Goal: Information Seeking & Learning: Find specific fact

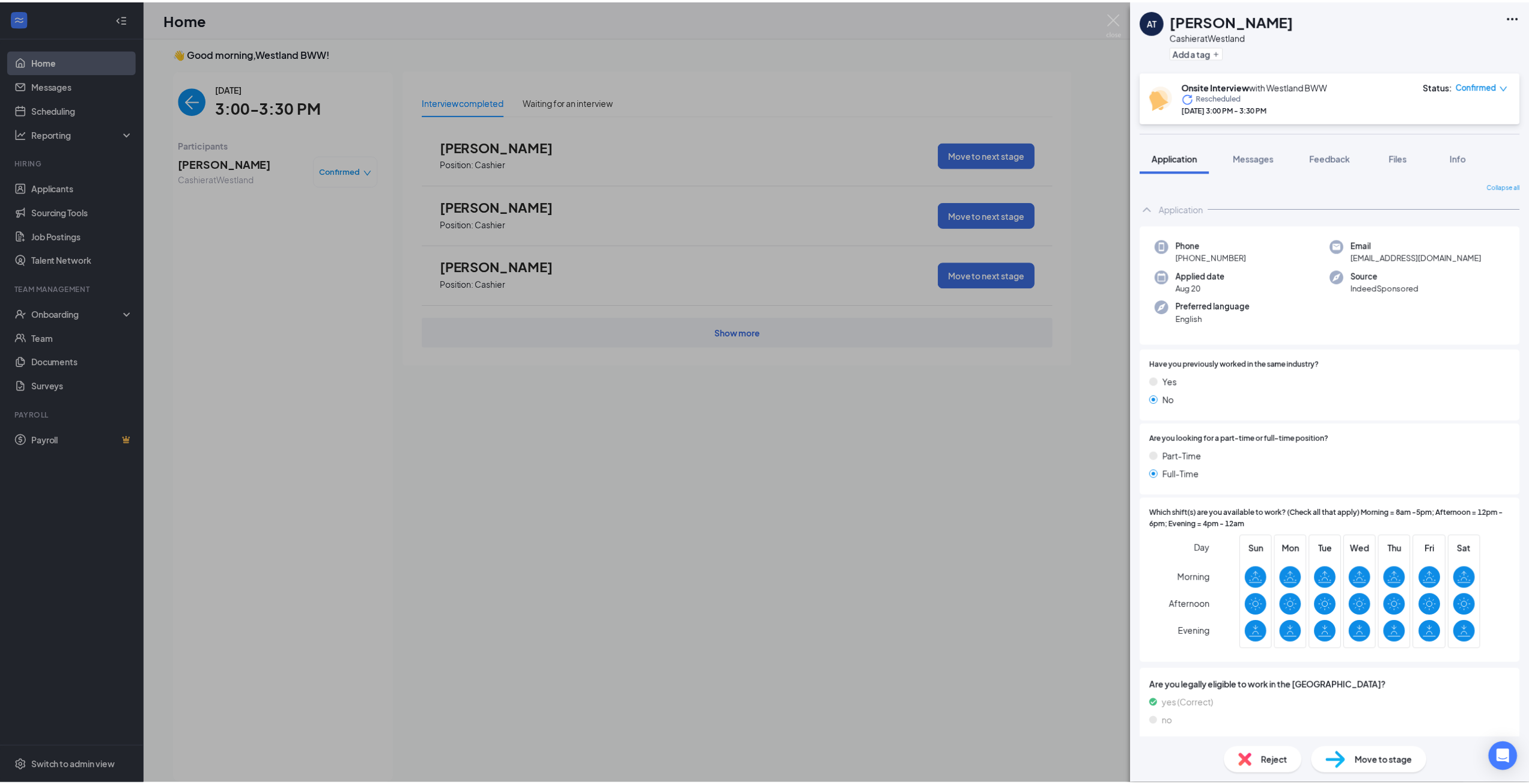
scroll to position [5, 0]
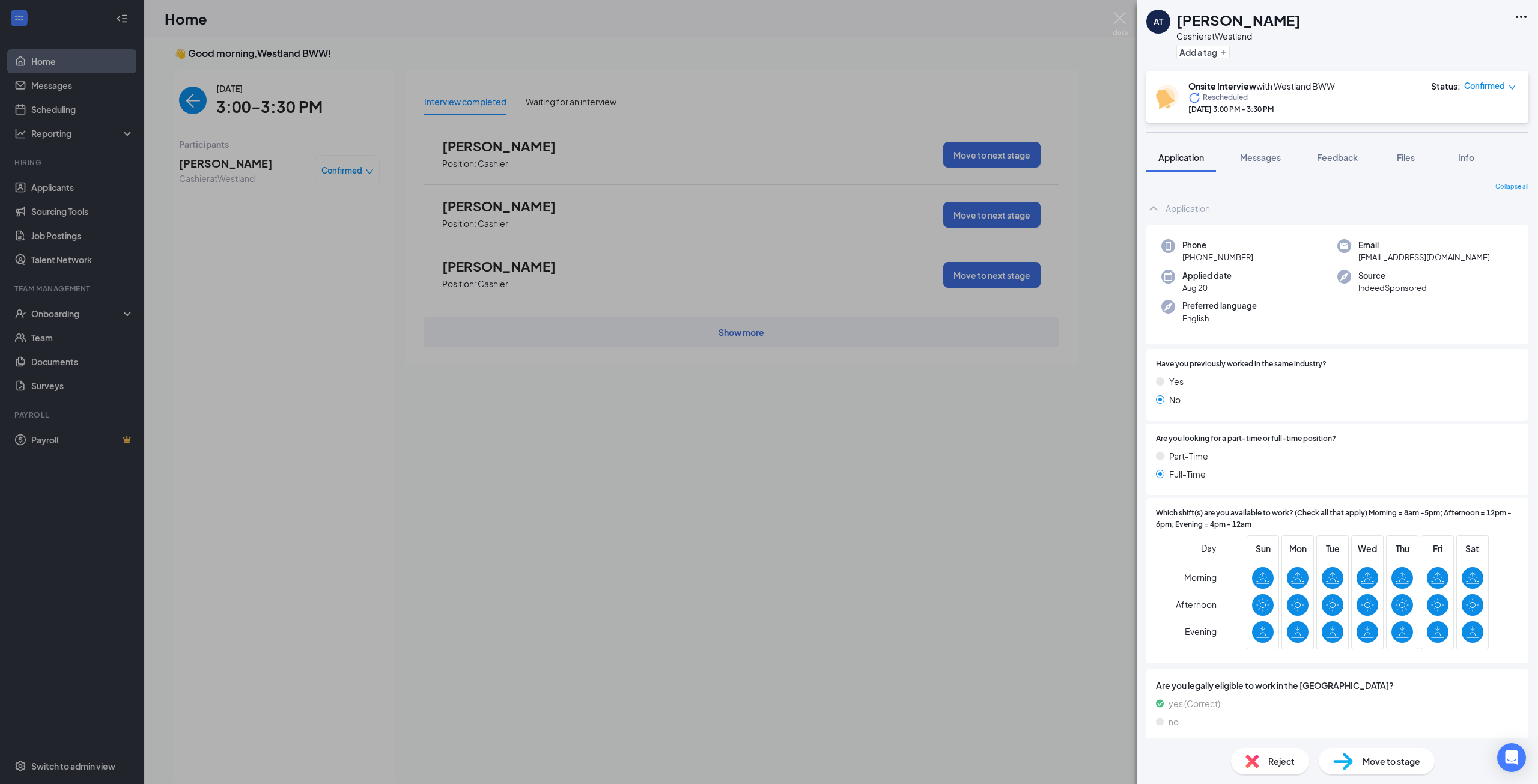
click at [359, 412] on div "AT [PERSON_NAME] Cashier at [GEOGRAPHIC_DATA] Add a tag Onsite Interview with W…" at bounding box center [769, 392] width 1538 height 784
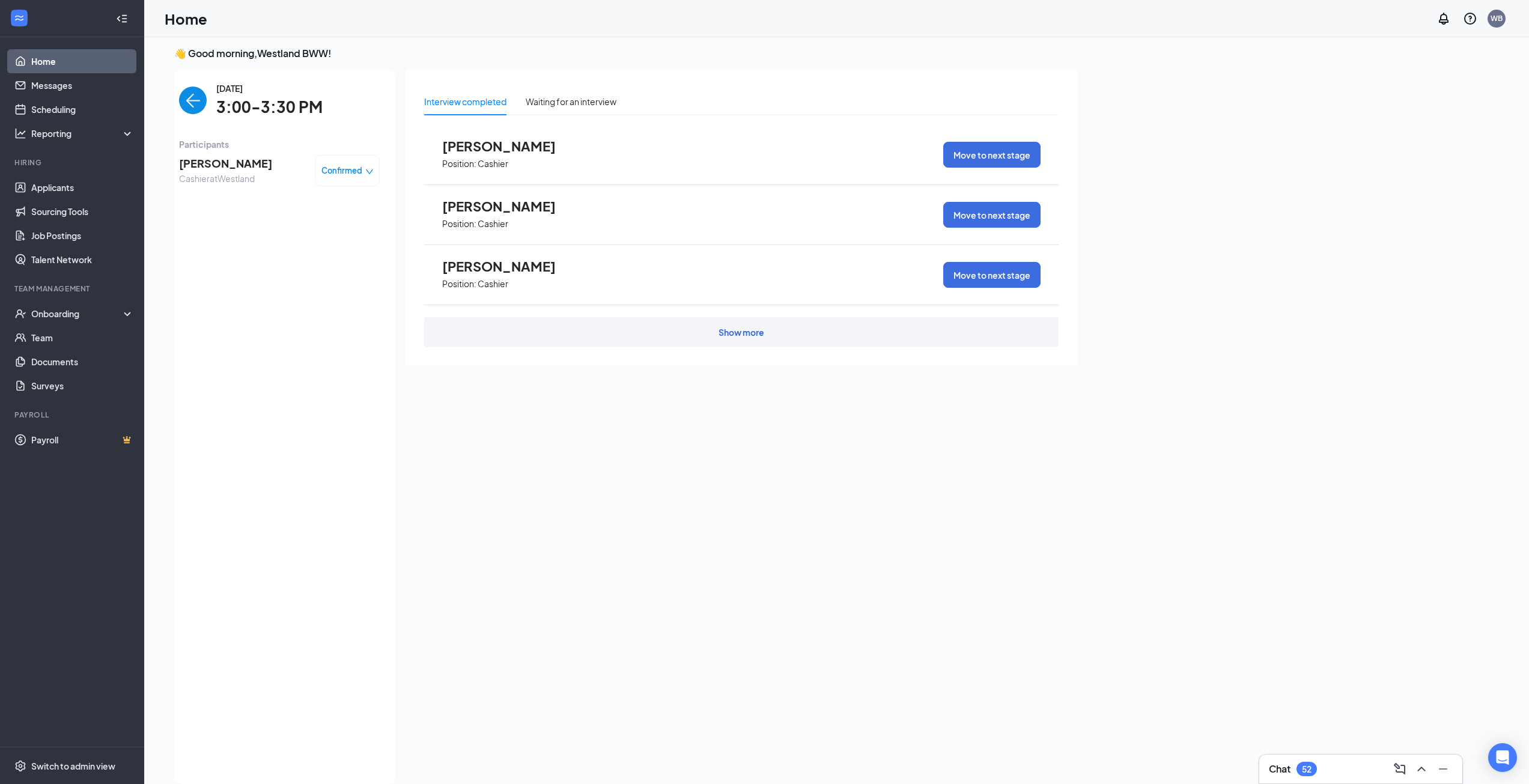
click at [191, 101] on img "back-button" at bounding box center [192, 100] width 28 height 28
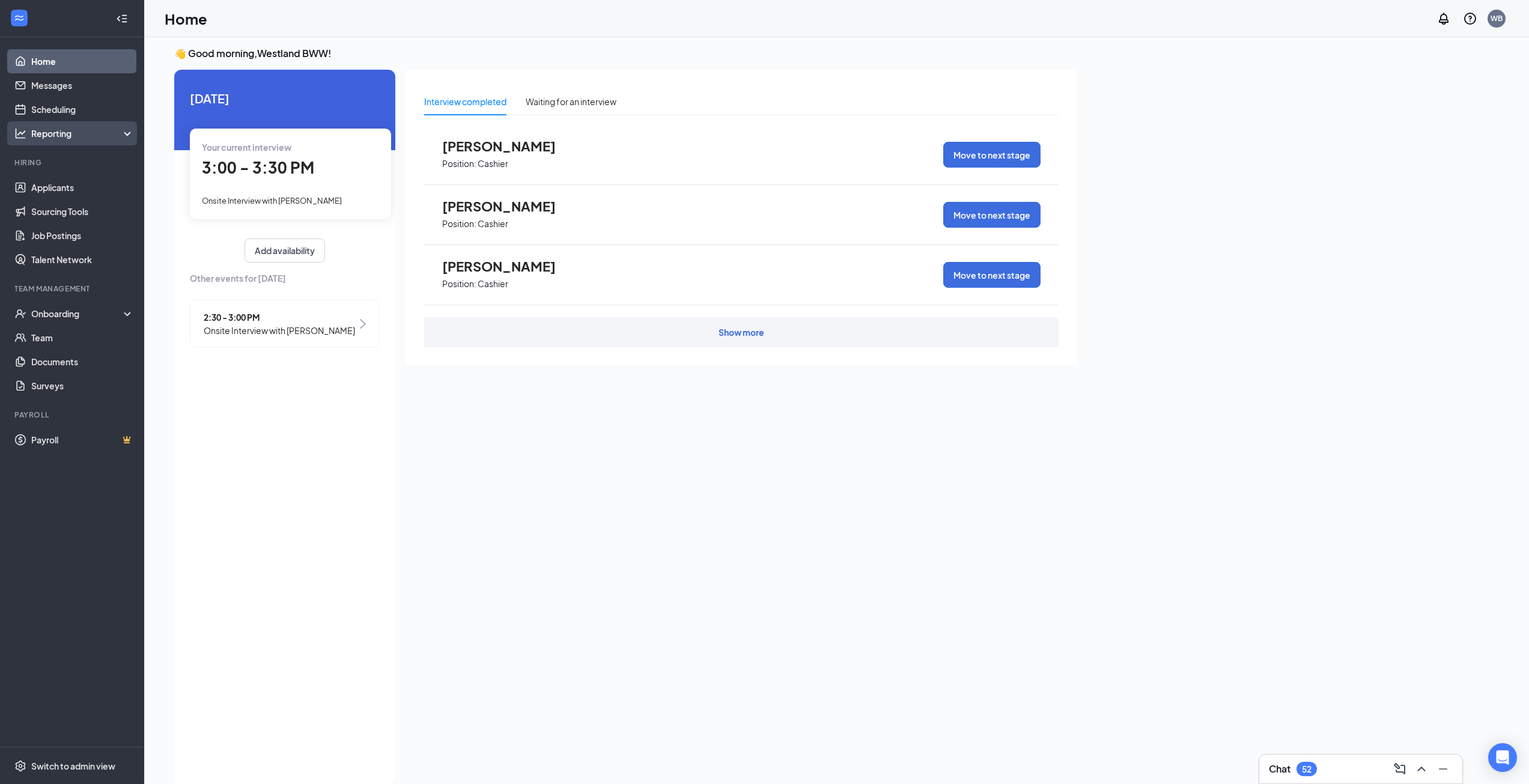
click at [81, 135] on div "Reporting" at bounding box center [84, 134] width 104 height 12
click at [81, 208] on link "Applicants" at bounding box center [83, 211] width 103 height 24
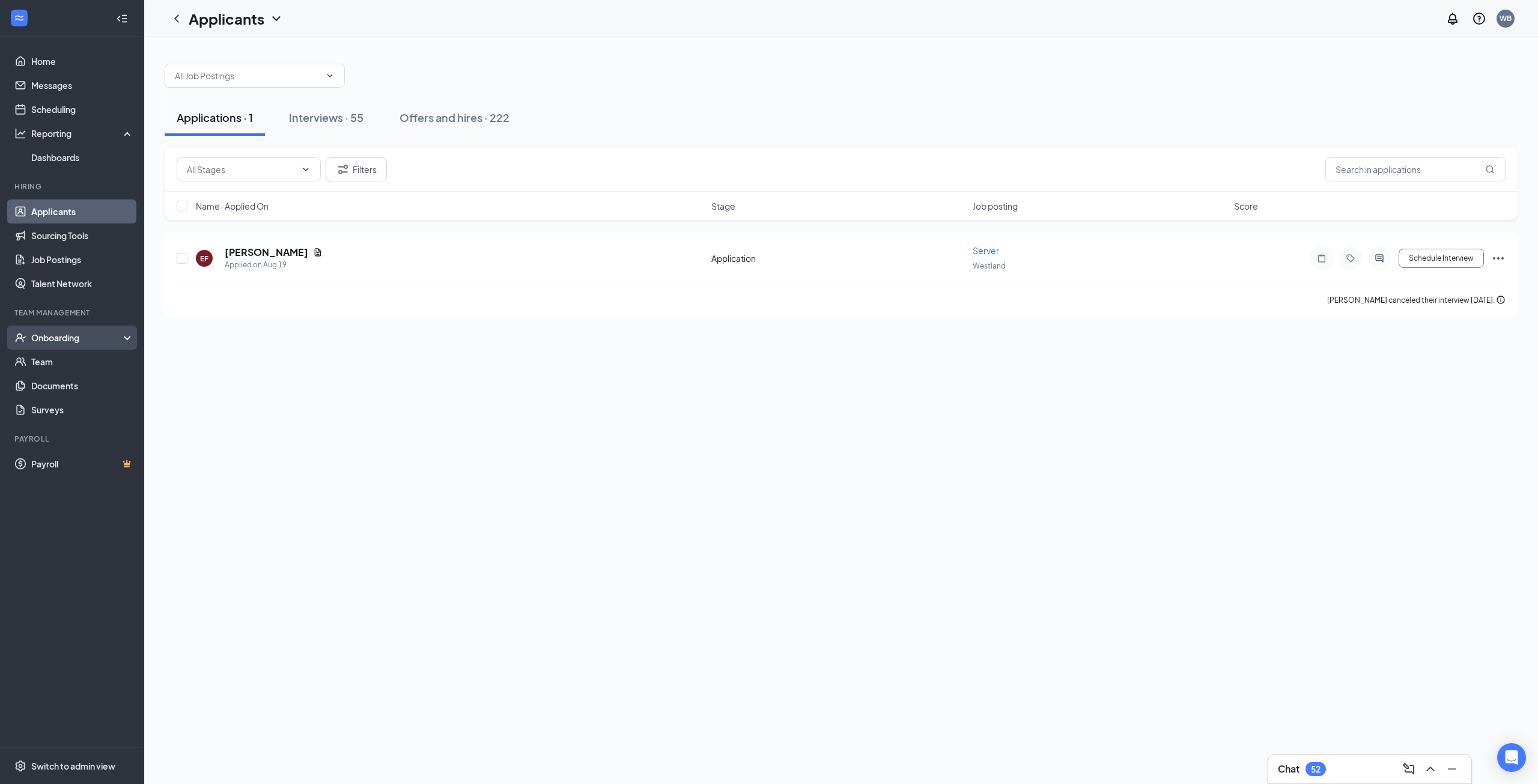
click at [90, 344] on div "Onboarding" at bounding box center [72, 337] width 144 height 24
click at [66, 254] on link "Job Postings" at bounding box center [83, 259] width 103 height 24
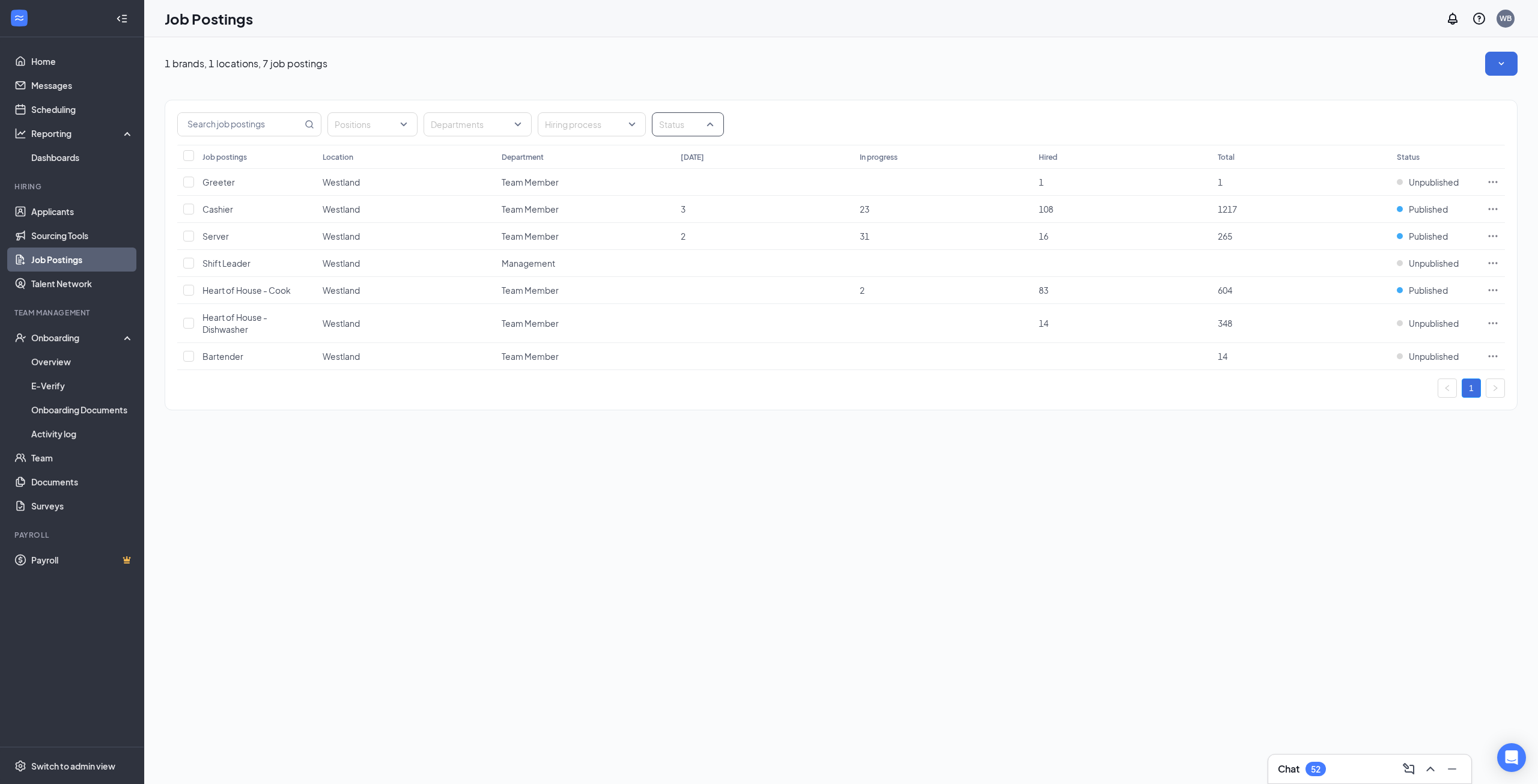
click at [683, 121] on div at bounding box center [682, 124] width 54 height 19
click at [756, 122] on div "Positions Departments Hiring process Status" at bounding box center [840, 124] width 1327 height 24
click at [70, 151] on link "Dashboards" at bounding box center [83, 157] width 103 height 24
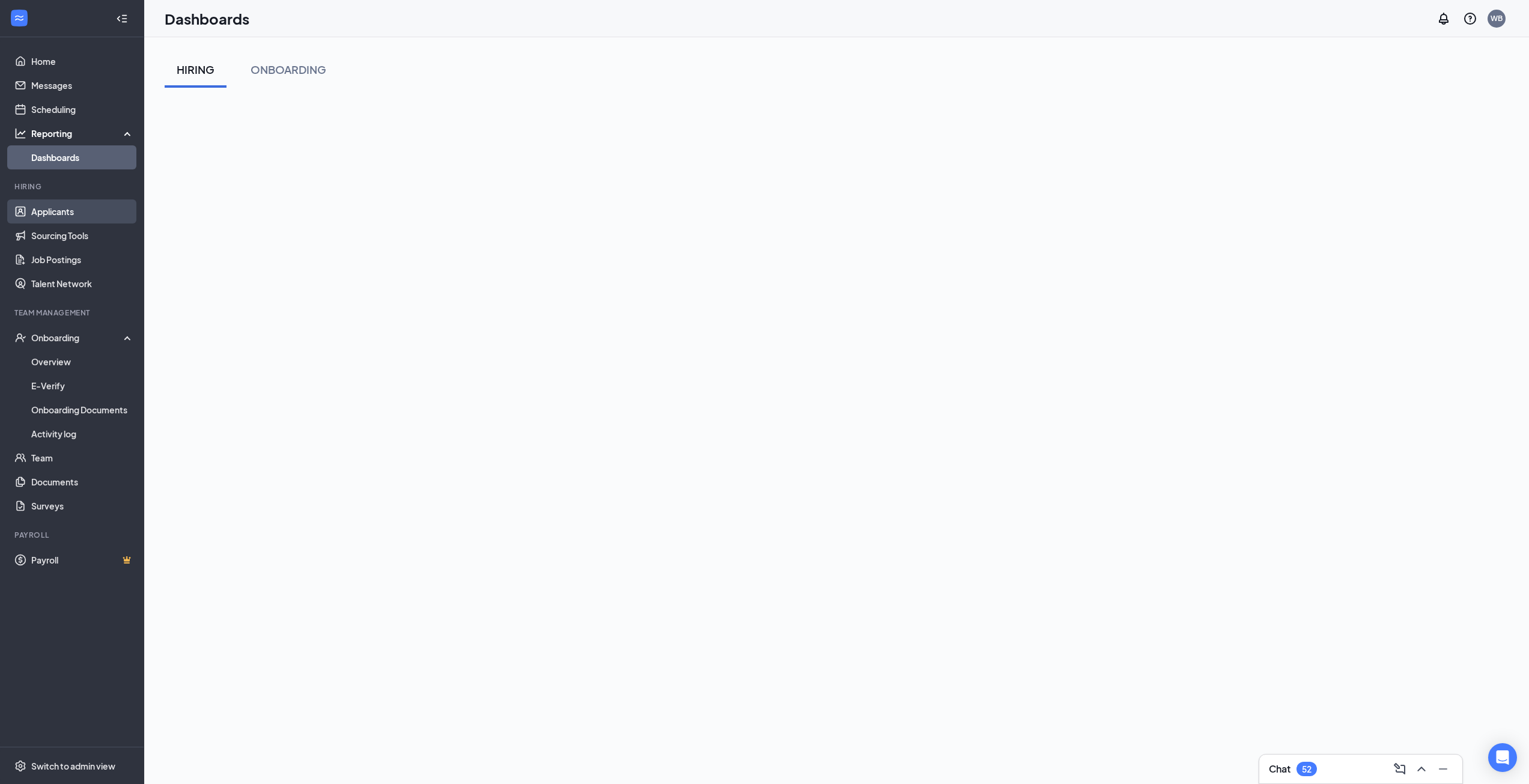
click at [78, 213] on link "Applicants" at bounding box center [83, 211] width 103 height 24
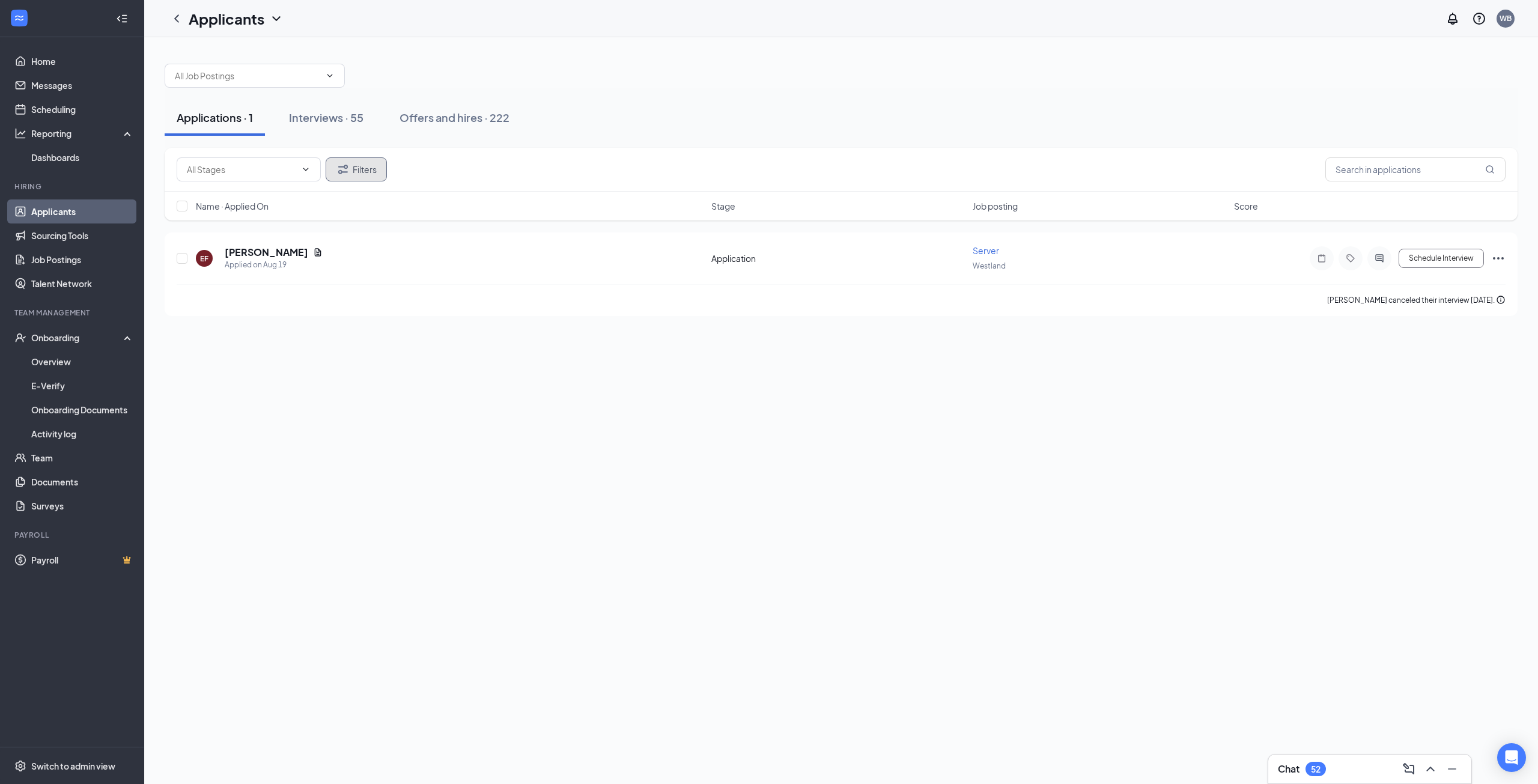
click at [342, 163] on icon "Filter" at bounding box center [342, 169] width 14 height 14
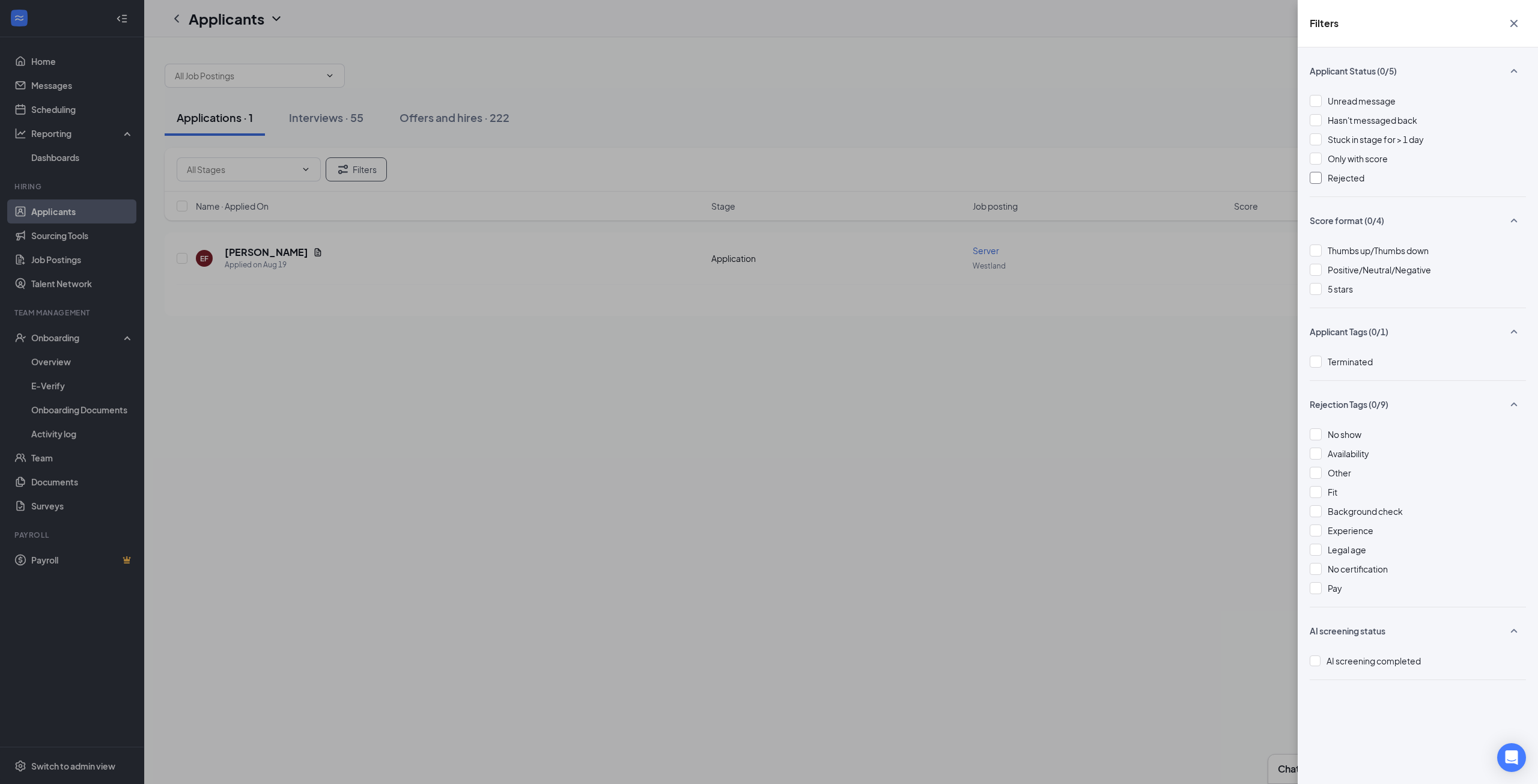
click at [1325, 179] on div "Rejected" at bounding box center [1418, 178] width 216 height 13
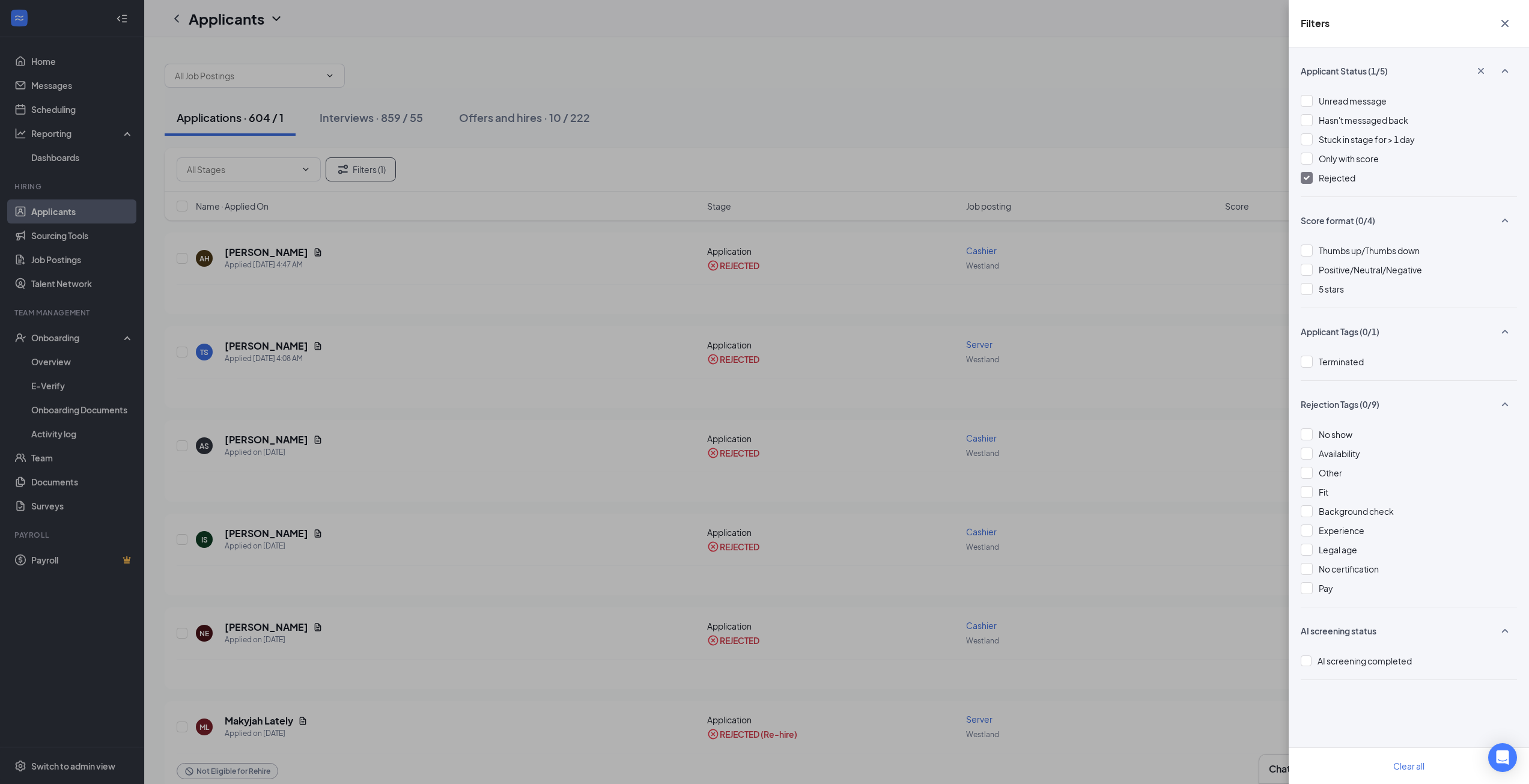
click at [760, 85] on div "Filters Applicant Status (1/5) Unread message Hasn't messaged back Stuck in sta…" at bounding box center [764, 392] width 1529 height 784
click at [777, 116] on div "Filters Applicant Status (1/5) Unread message Hasn't messaged back Stuck in sta…" at bounding box center [764, 392] width 1529 height 784
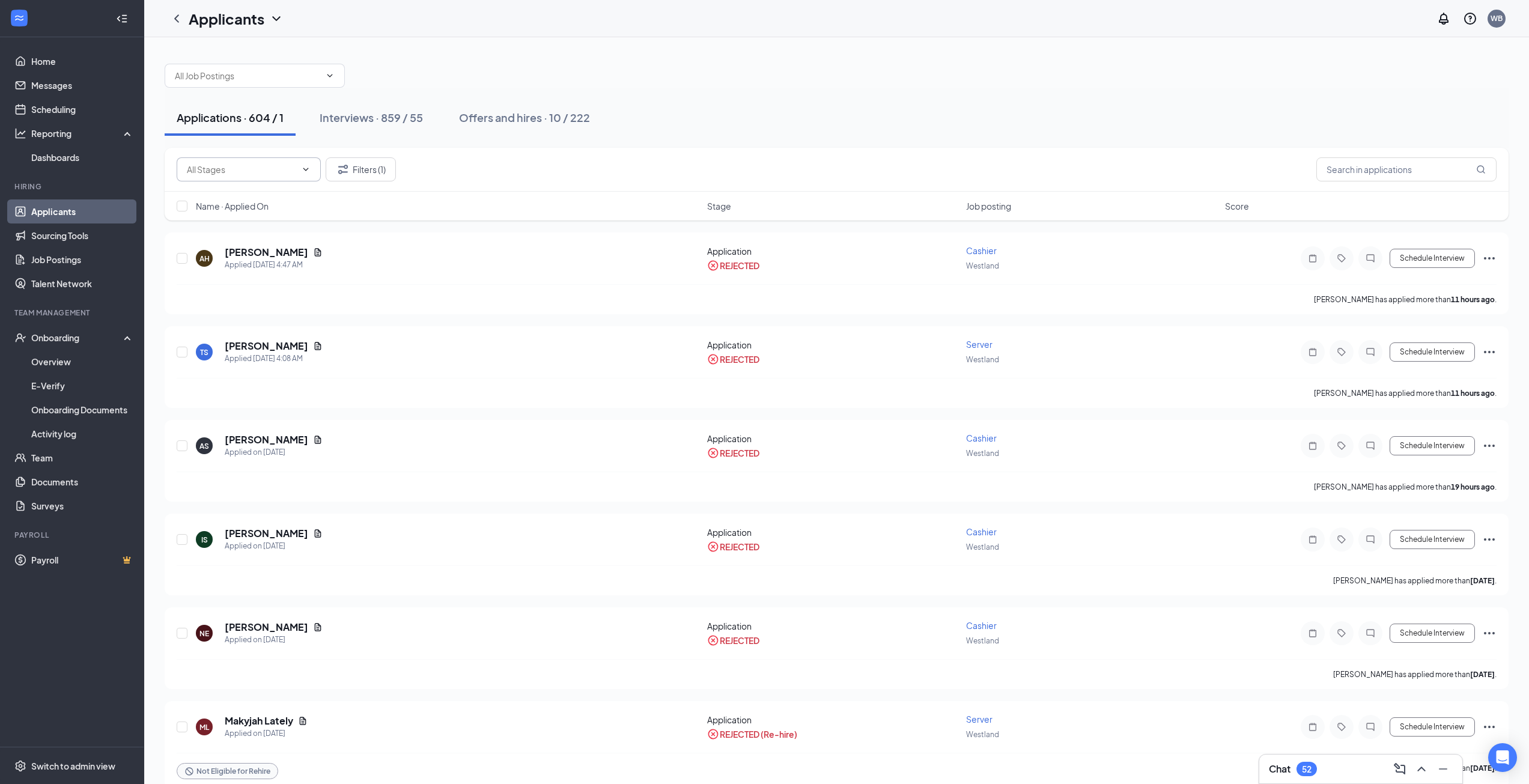
click at [263, 168] on input "text" at bounding box center [241, 169] width 110 height 13
click at [1245, 121] on div "Applications · 604 / 1 Interviews · 859 / 55 Offers and hires · 10 / 222" at bounding box center [836, 118] width 1344 height 37
click at [1379, 166] on input "text" at bounding box center [1407, 169] width 181 height 24
type input "ALONYA"
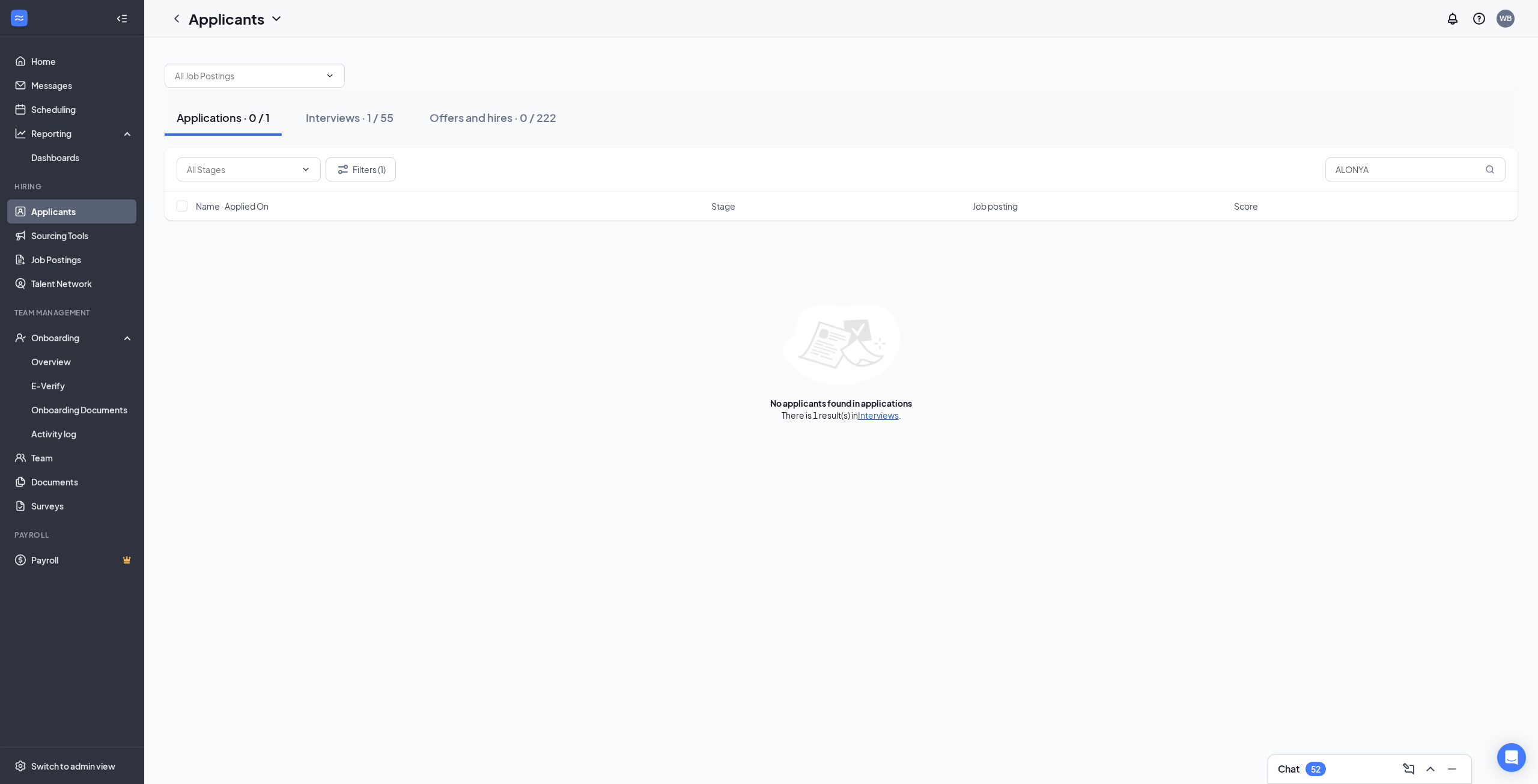
click at [883, 412] on link "Interviews" at bounding box center [879, 414] width 41 height 11
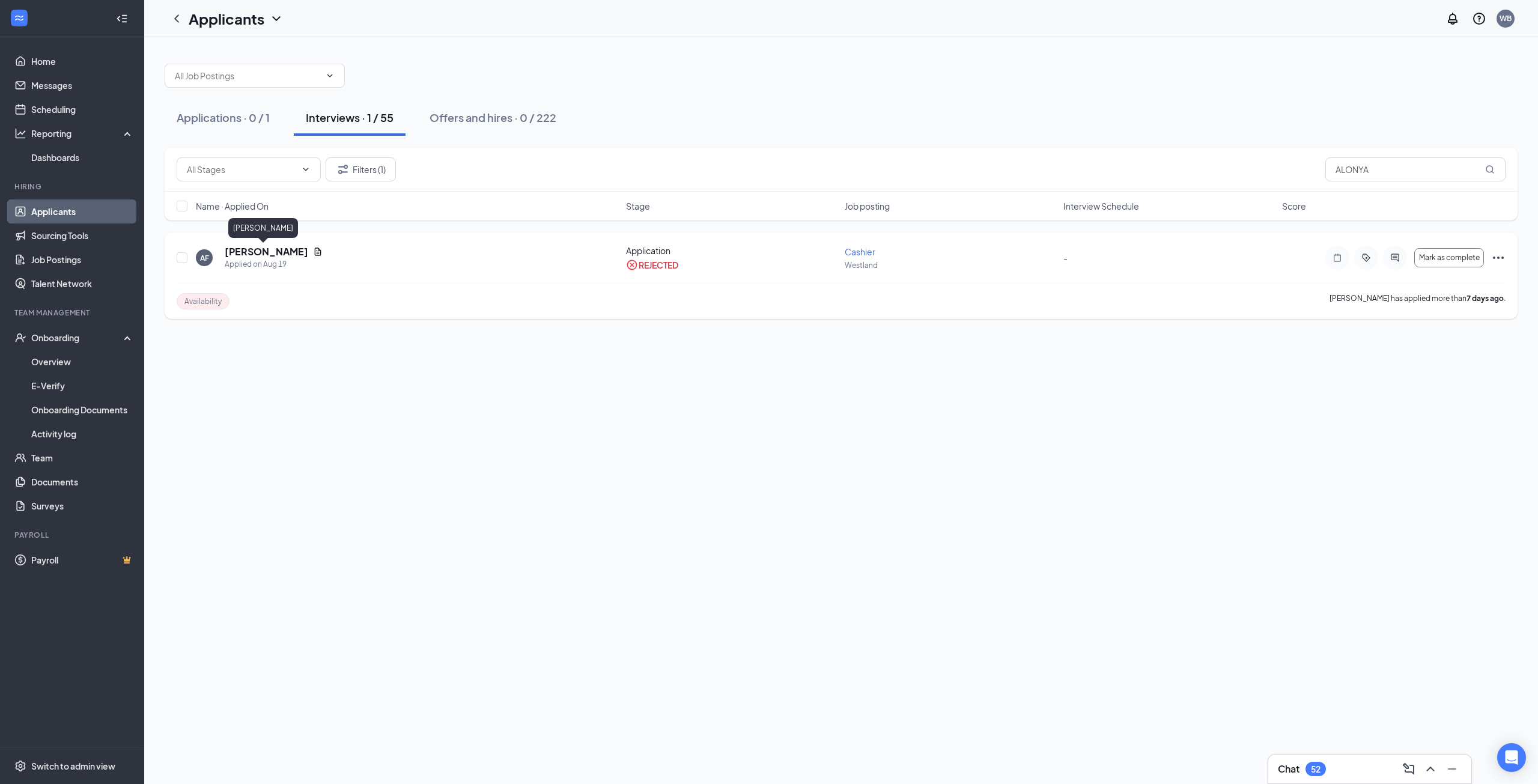
click at [260, 249] on h5 "[PERSON_NAME]" at bounding box center [266, 252] width 84 height 13
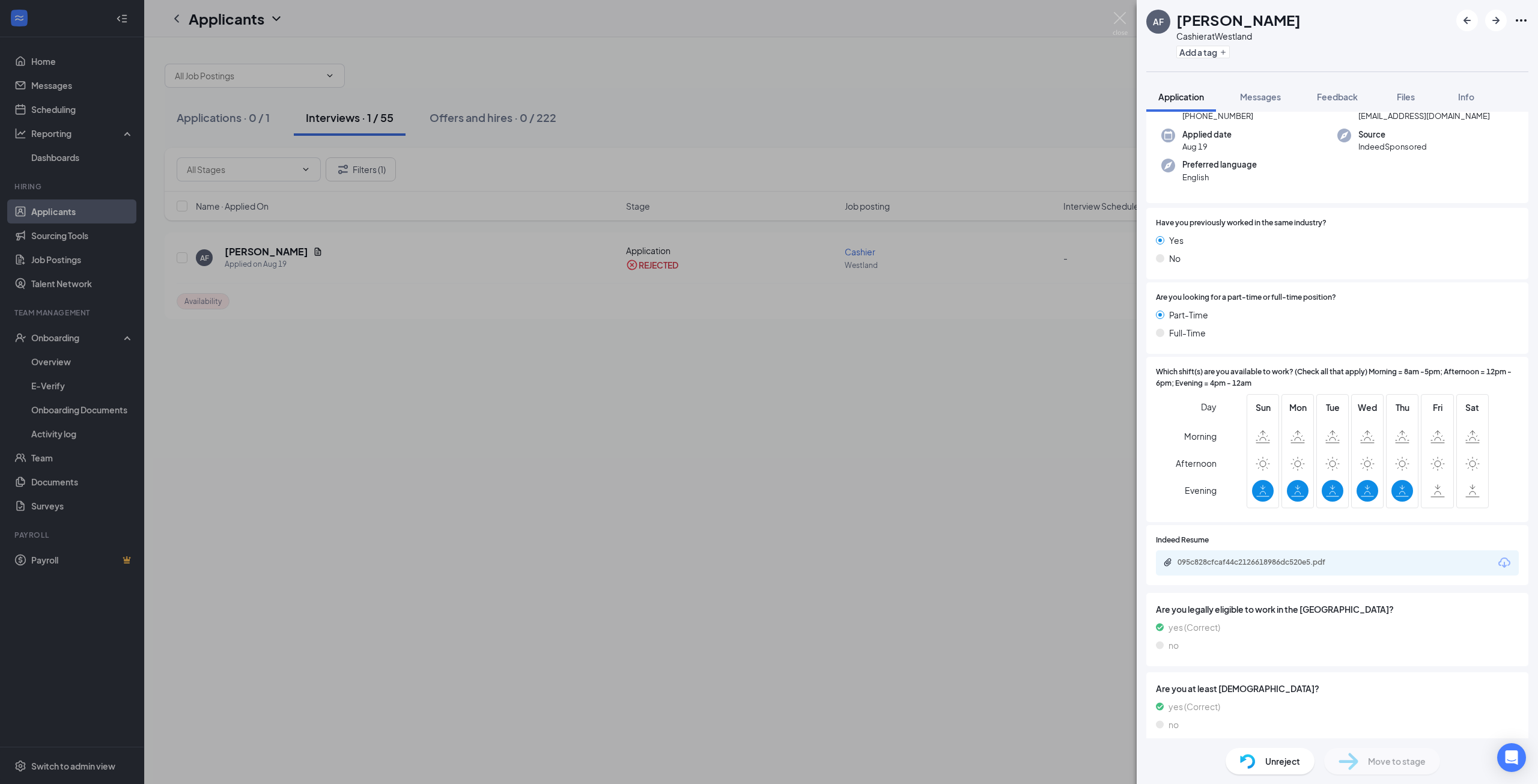
scroll to position [83, 0]
click at [1498, 555] on icon "Download" at bounding box center [1504, 560] width 14 height 14
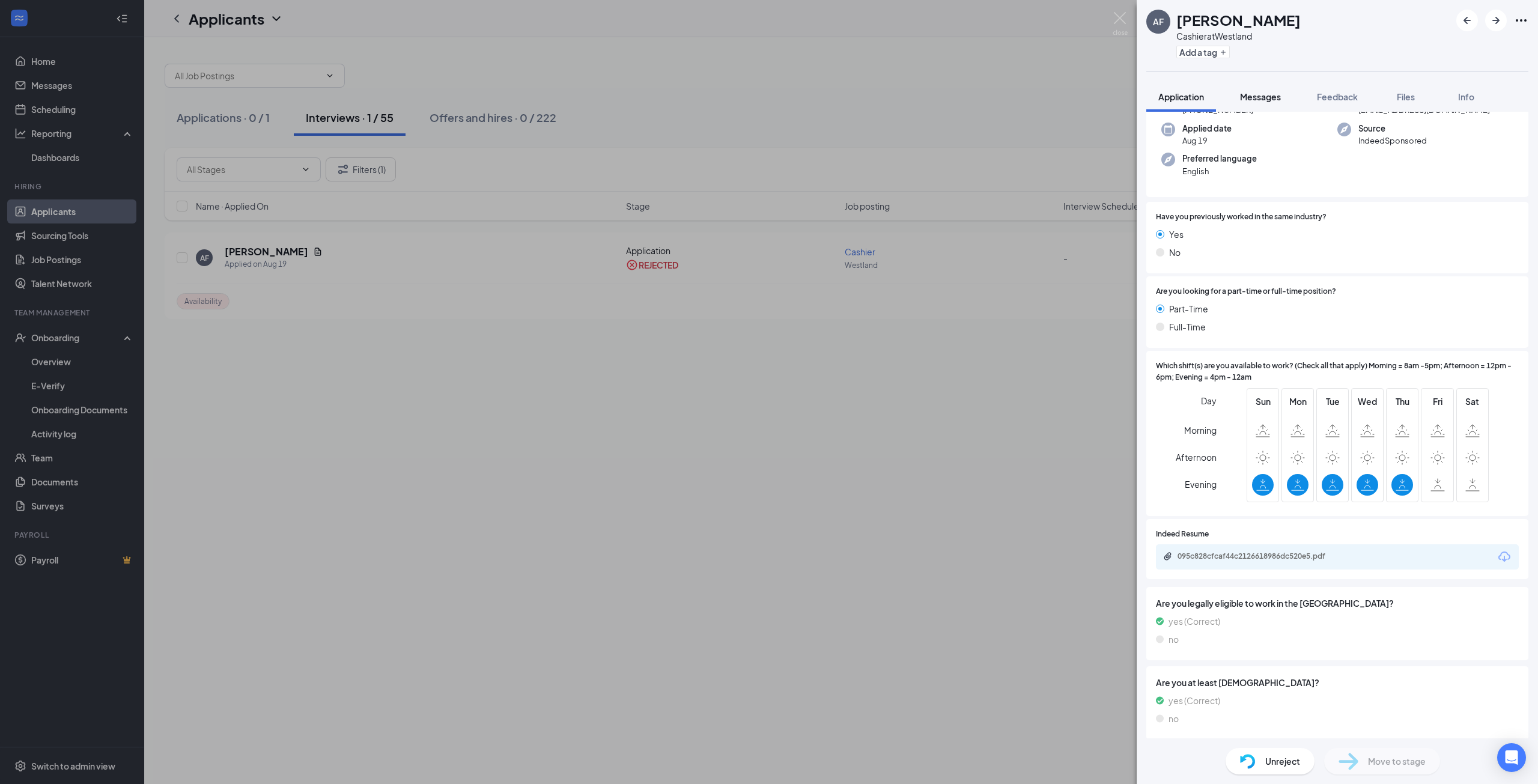
scroll to position [90, 0]
click at [1262, 93] on span "Messages" at bounding box center [1260, 96] width 41 height 11
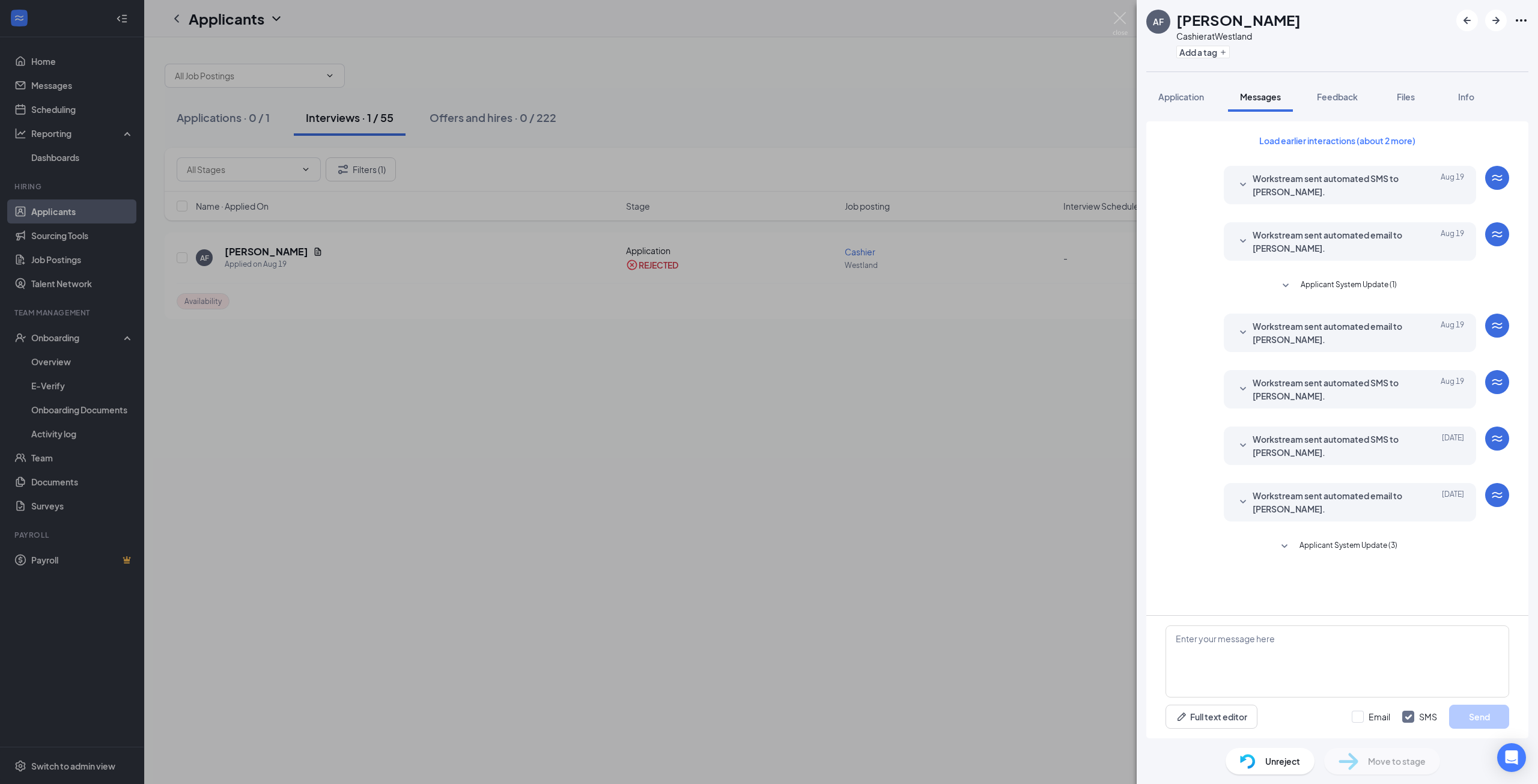
click at [1345, 499] on span "Workstream sent automated email to [PERSON_NAME]." at bounding box center [1331, 502] width 158 height 27
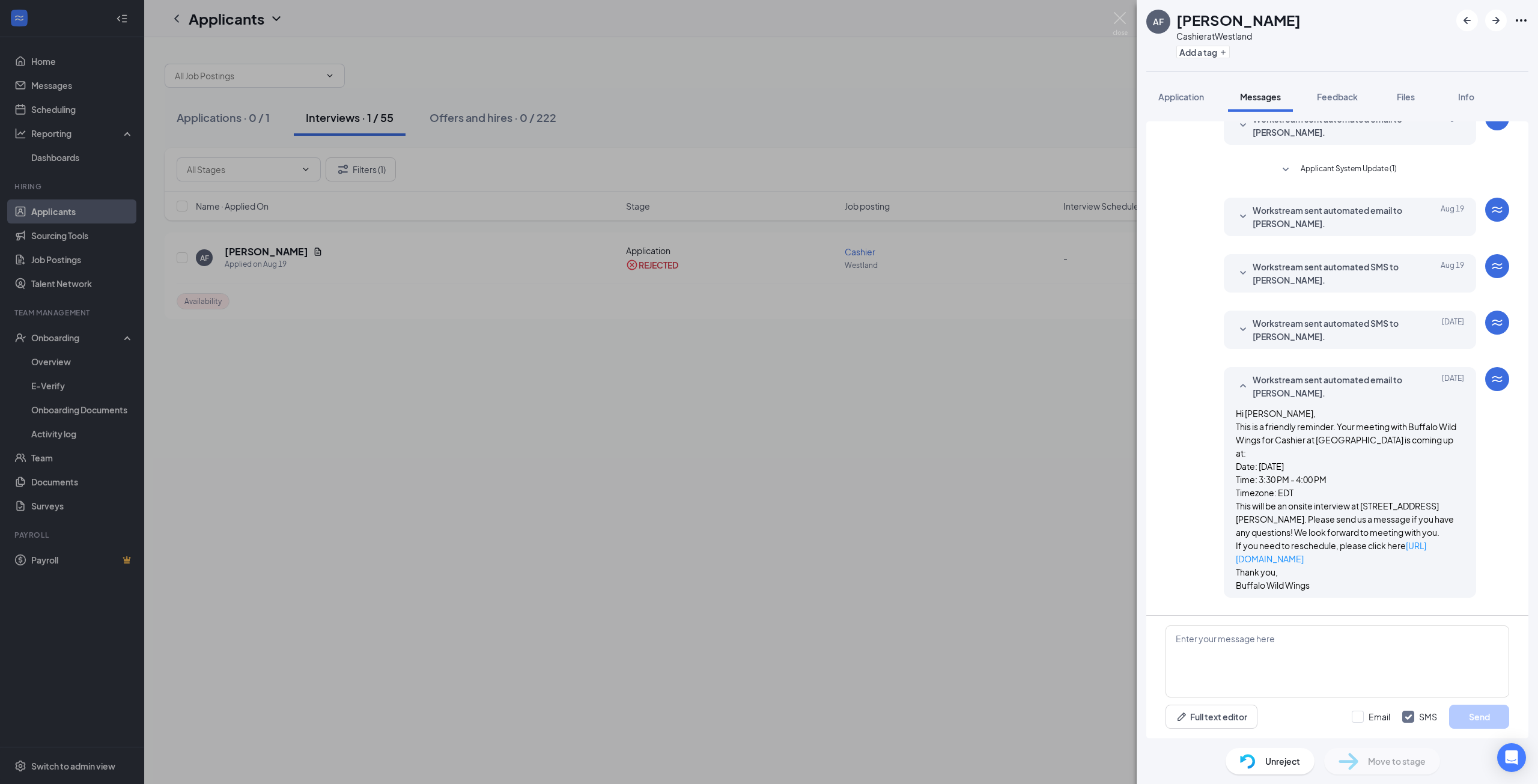
scroll to position [120, 0]
drag, startPoint x: 1353, startPoint y: 597, endPoint x: 1360, endPoint y: 601, distance: 8.1
click at [1360, 600] on div "Load earlier interactions (about 2 more) Workstream sent automated SMS to [PERS…" at bounding box center [1338, 320] width 344 height 639
click at [1360, 611] on span "Applicant System Update (3)" at bounding box center [1349, 618] width 98 height 14
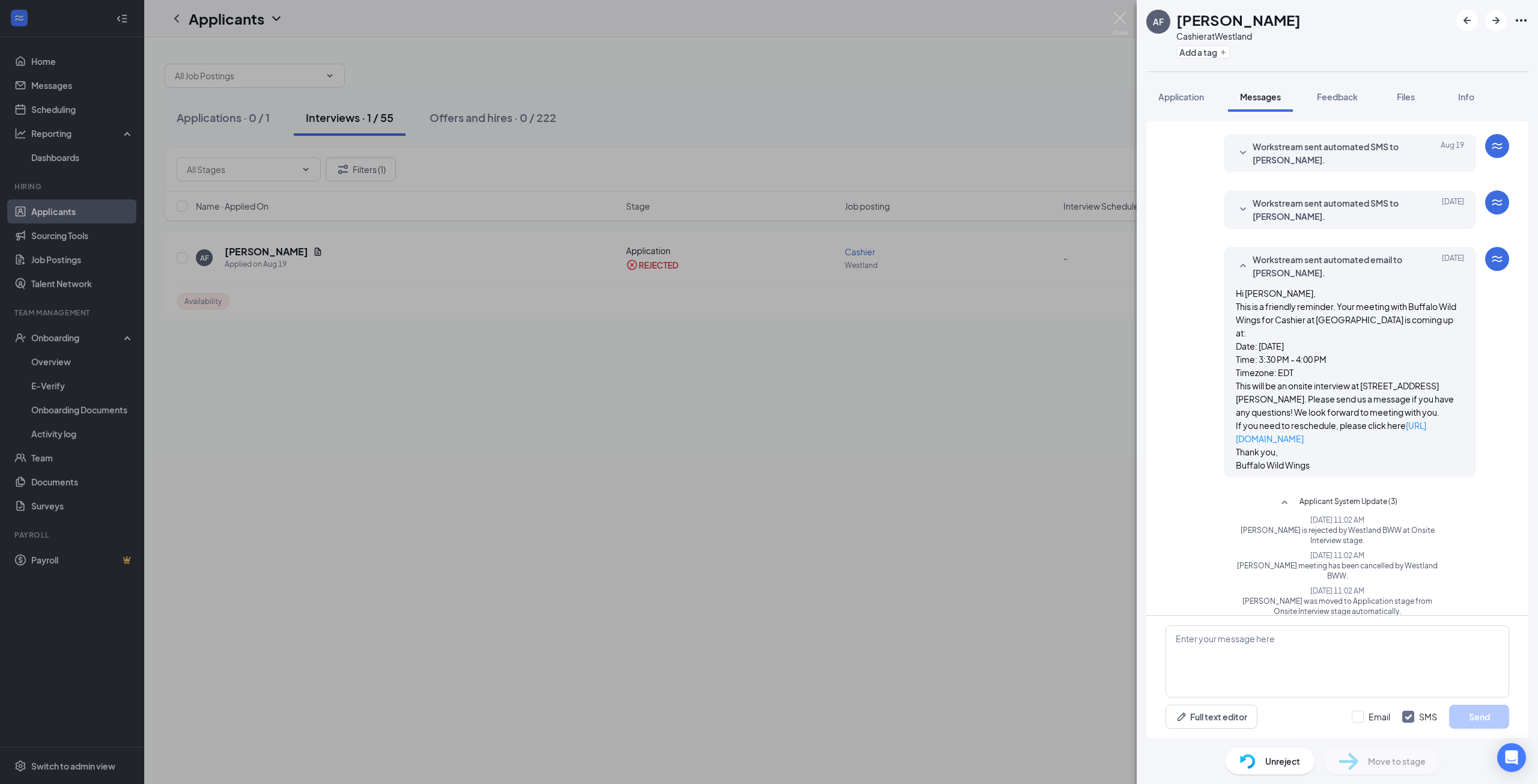
click at [1227, 551] on div "Load earlier interactions (about 2 more) Workstream sent automated SMS to [PERS…" at bounding box center [1338, 257] width 344 height 743
drag, startPoint x: 929, startPoint y: 595, endPoint x: 688, endPoint y: 486, distance: 264.5
click at [892, 573] on div "AF [PERSON_NAME] Cashier at [GEOGRAPHIC_DATA] Add a tag Application Messages Fe…" at bounding box center [769, 392] width 1538 height 784
